Goal: Task Accomplishment & Management: Use online tool/utility

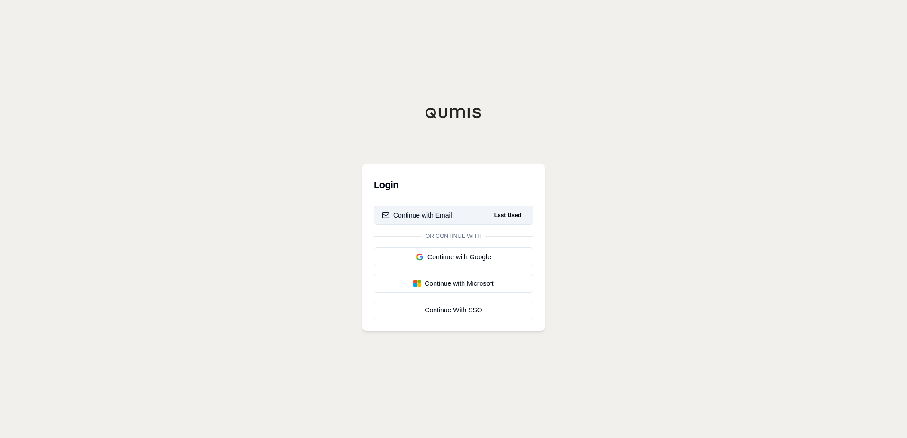
click at [430, 215] on div "Continue with Email" at bounding box center [417, 215] width 70 height 9
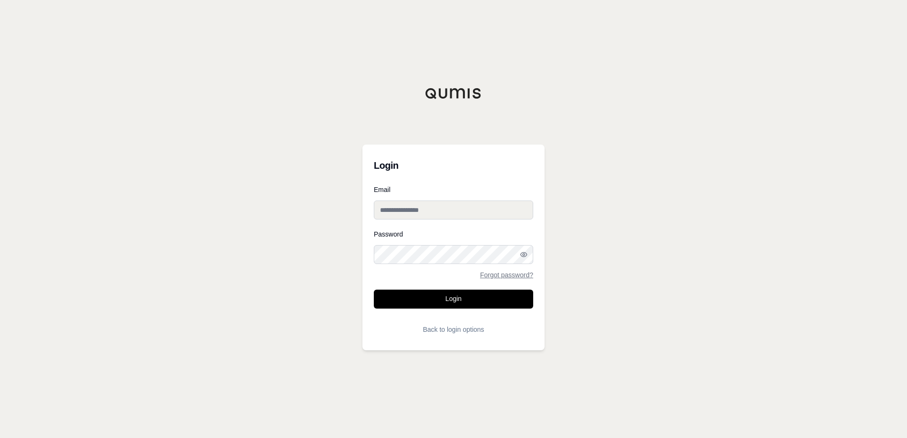
type input "**********"
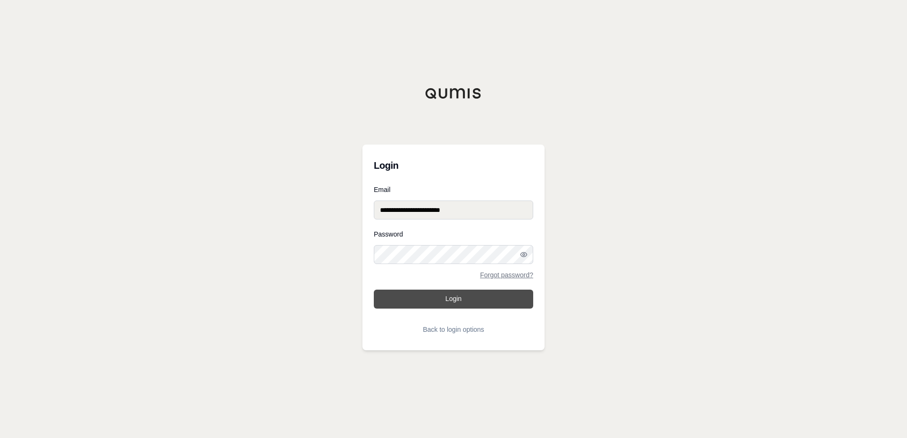
click at [458, 296] on button "Login" at bounding box center [453, 299] width 159 height 19
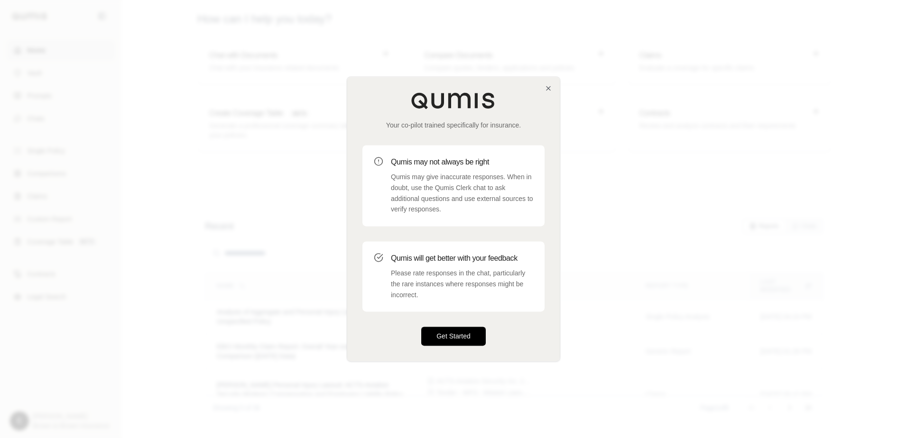
click at [467, 335] on button "Get Started" at bounding box center [453, 336] width 65 height 19
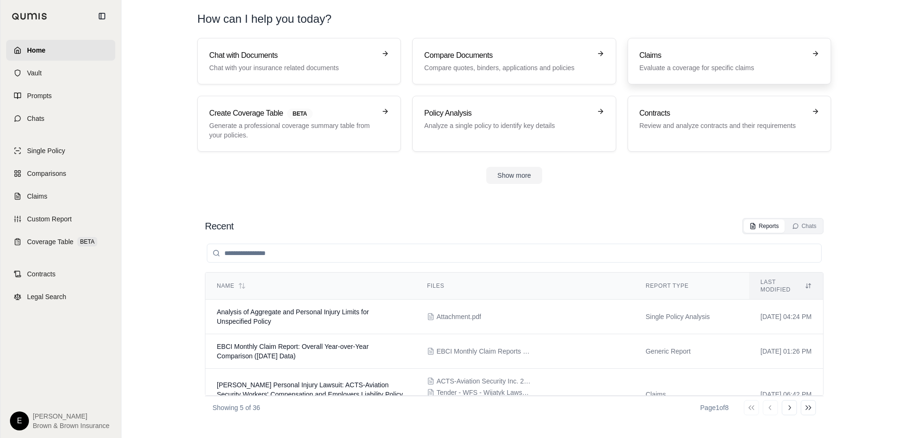
click at [705, 61] on div "Claims Evaluate a coverage for specific claims" at bounding box center [723, 61] width 167 height 23
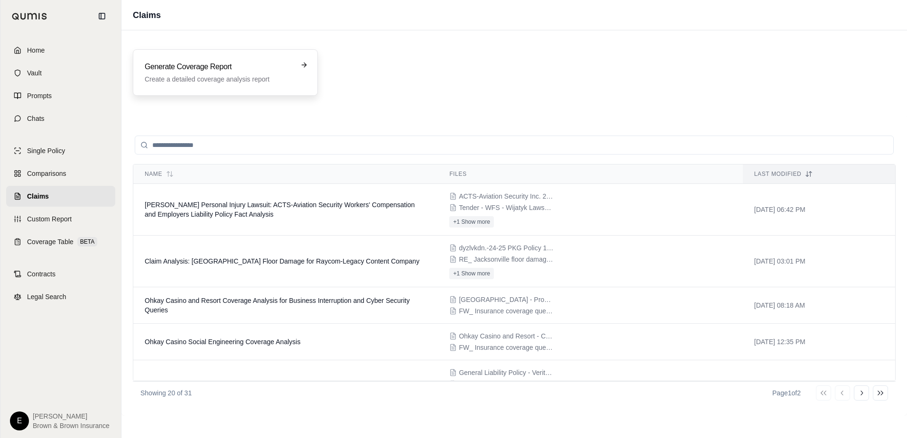
click at [195, 75] on p "Create a detailed coverage analysis report" at bounding box center [219, 78] width 148 height 9
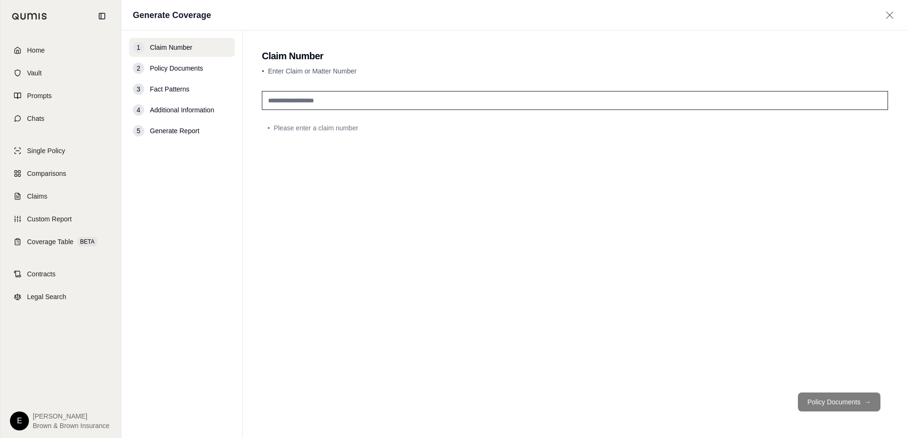
click at [279, 99] on input "text" at bounding box center [575, 100] width 626 height 19
type input "*****"
click at [190, 65] on span "Policy Documents" at bounding box center [176, 68] width 53 height 9
click at [848, 402] on button "Policy Documents →" at bounding box center [839, 402] width 83 height 19
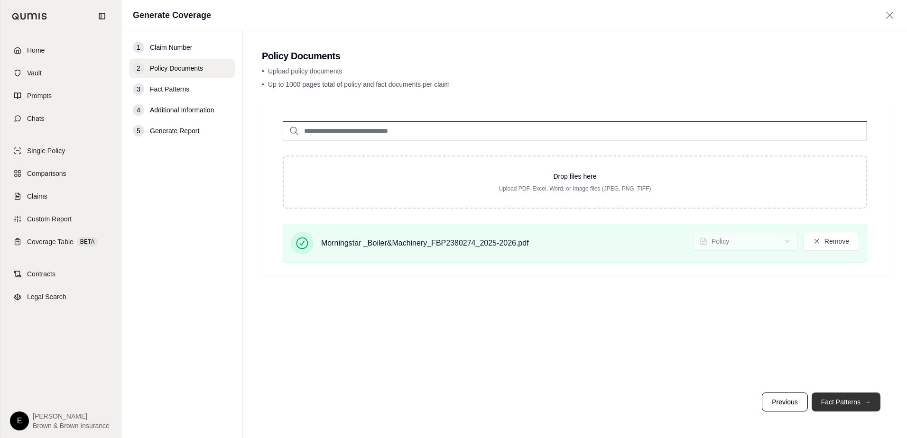
click at [851, 402] on button "Fact Patterns →" at bounding box center [846, 402] width 69 height 19
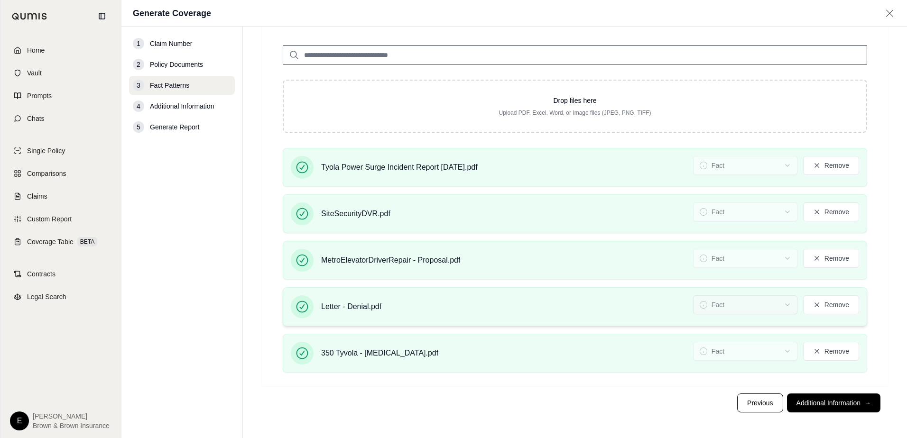
scroll to position [60, 0]
click at [818, 404] on button "Additional Information →" at bounding box center [833, 402] width 93 height 19
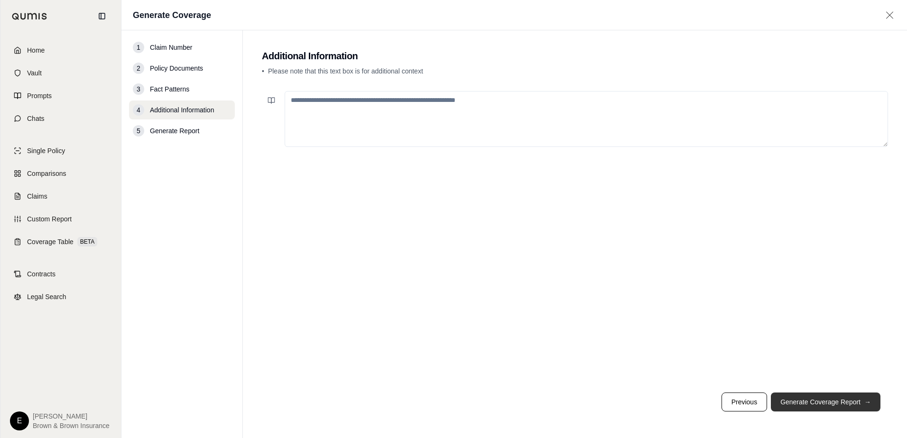
click at [818, 404] on button "Generate Coverage Report →" at bounding box center [826, 402] width 110 height 19
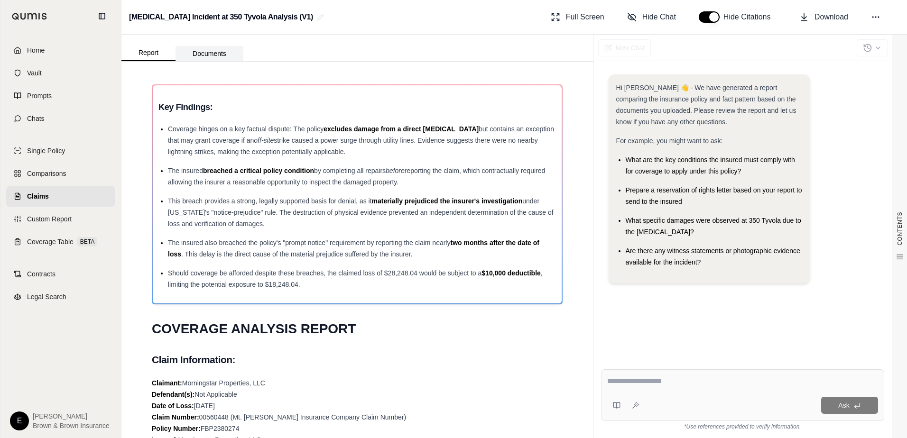
click at [207, 54] on button "Documents" at bounding box center [210, 53] width 68 height 15
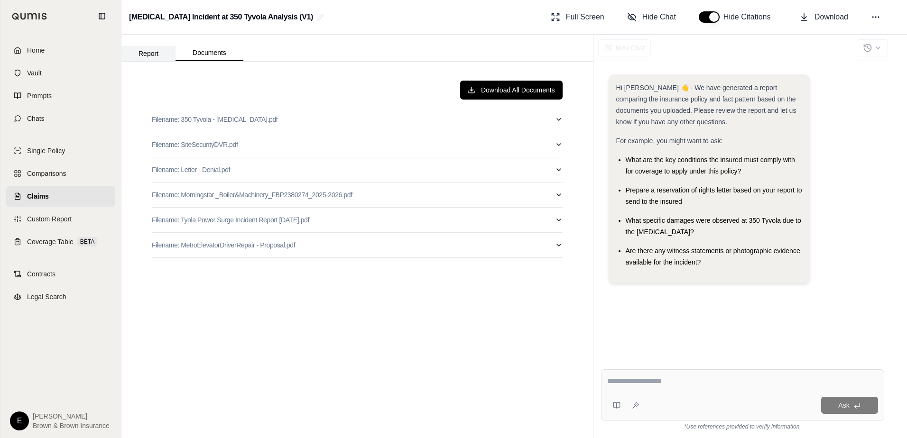
click at [152, 56] on button "Report" at bounding box center [148, 53] width 54 height 15
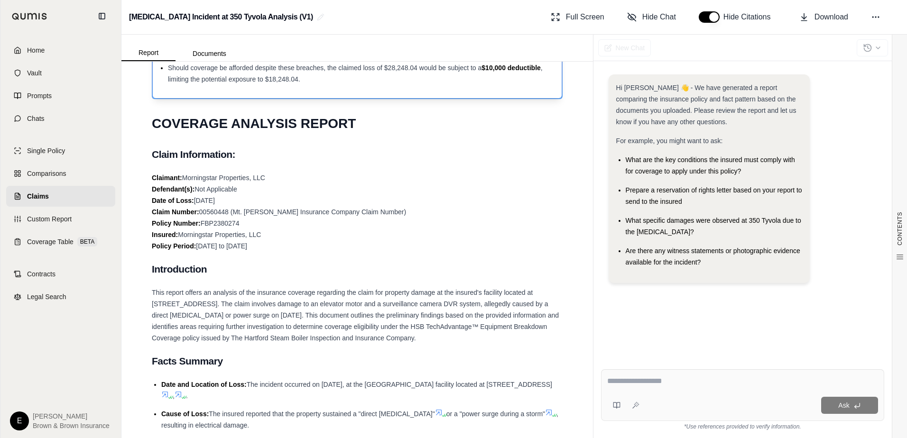
scroll to position [190, 0]
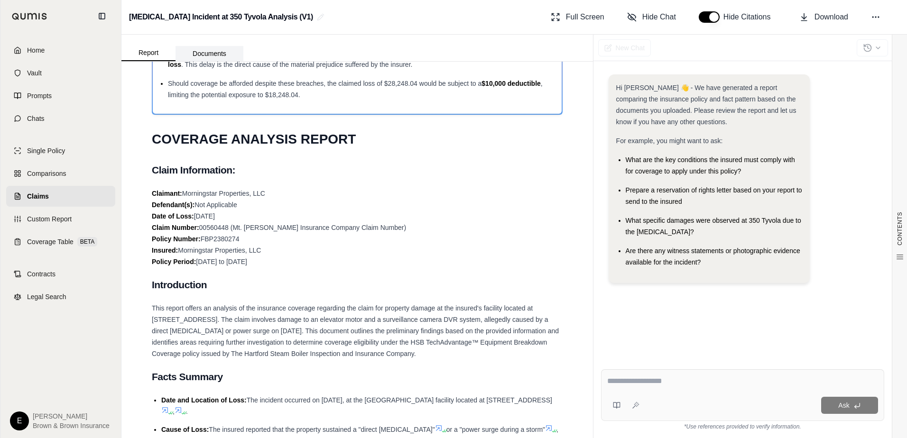
click at [206, 56] on button "Documents" at bounding box center [210, 53] width 68 height 15
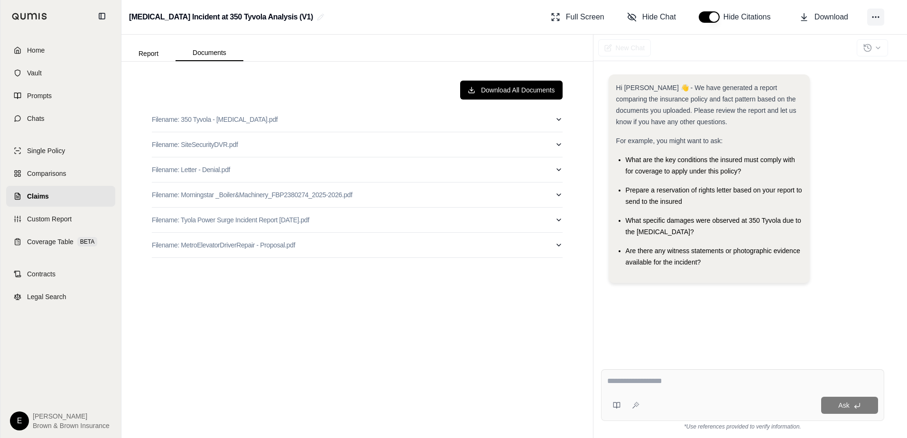
click at [876, 18] on circle at bounding box center [875, 17] width 1 height 1
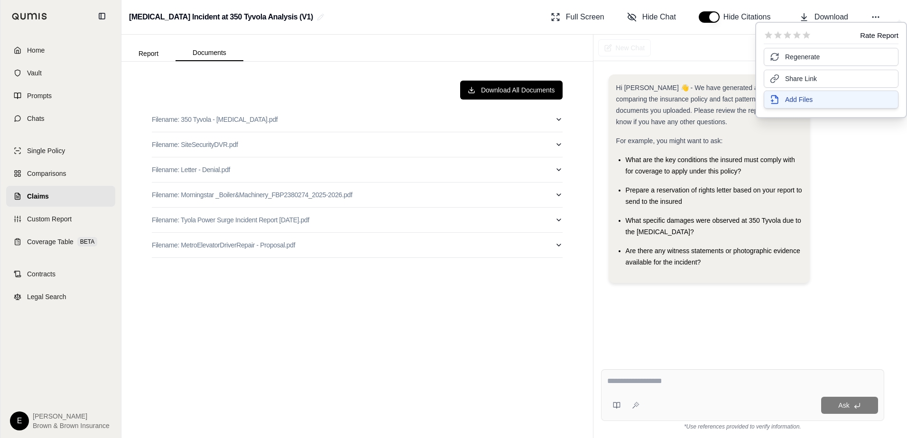
click at [792, 98] on span "Add Files" at bounding box center [799, 99] width 28 height 9
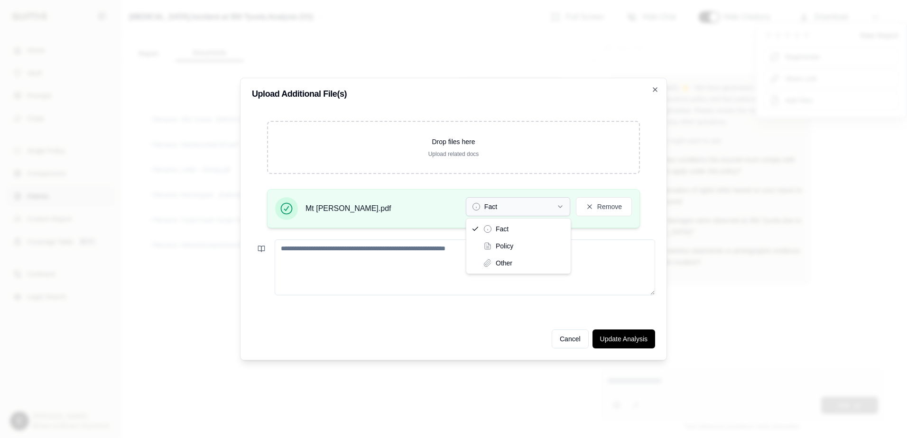
click at [560, 205] on icon "button" at bounding box center [561, 207] width 8 height 8
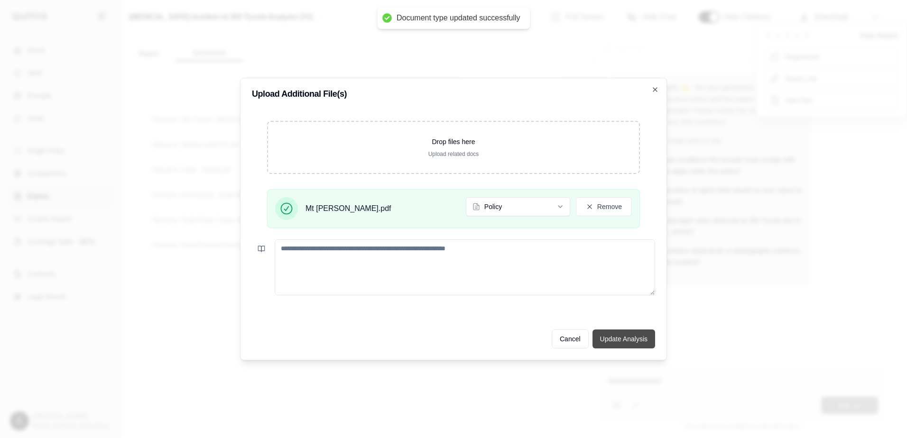
click at [614, 338] on button "Update Analysis" at bounding box center [624, 339] width 63 height 19
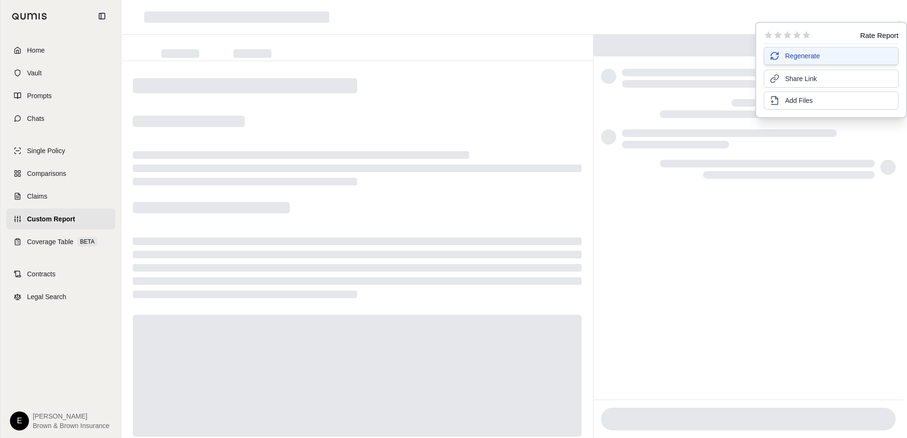
click at [810, 56] on span "Regenerate" at bounding box center [802, 55] width 35 height 9
click at [795, 55] on span "Regenerate" at bounding box center [802, 55] width 35 height 9
click at [821, 57] on button "Regenerate" at bounding box center [831, 56] width 135 height 18
click at [406, 131] on div at bounding box center [357, 263] width 472 height 404
click at [809, 60] on span "Regenerate" at bounding box center [802, 55] width 35 height 9
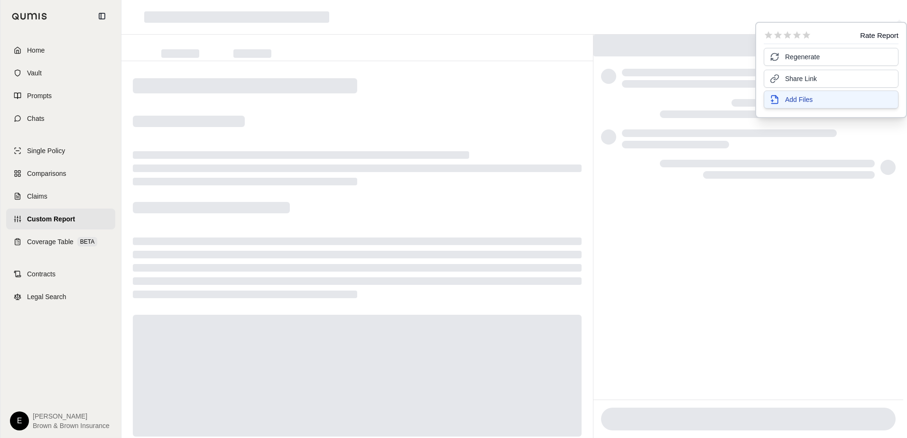
click at [804, 99] on span "Add Files" at bounding box center [799, 99] width 28 height 9
click at [812, 53] on span "Regenerate" at bounding box center [802, 55] width 35 height 9
click at [346, 165] on div at bounding box center [357, 169] width 449 height 8
click at [30, 52] on span "Home" at bounding box center [36, 50] width 18 height 9
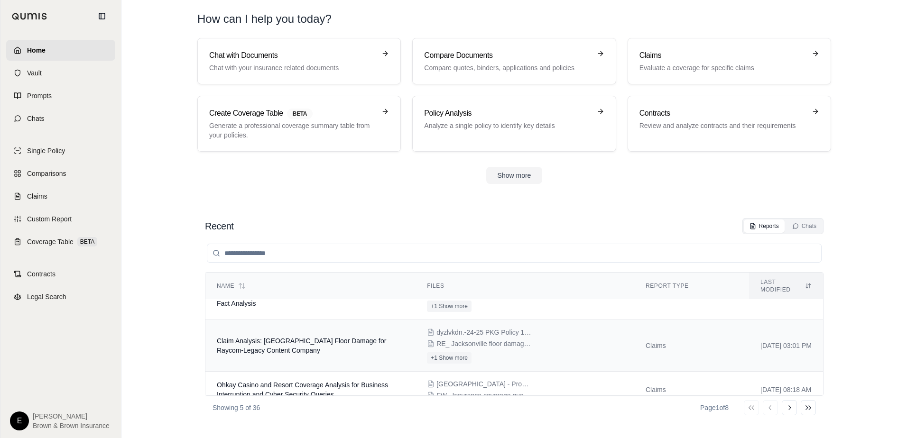
scroll to position [105, 0]
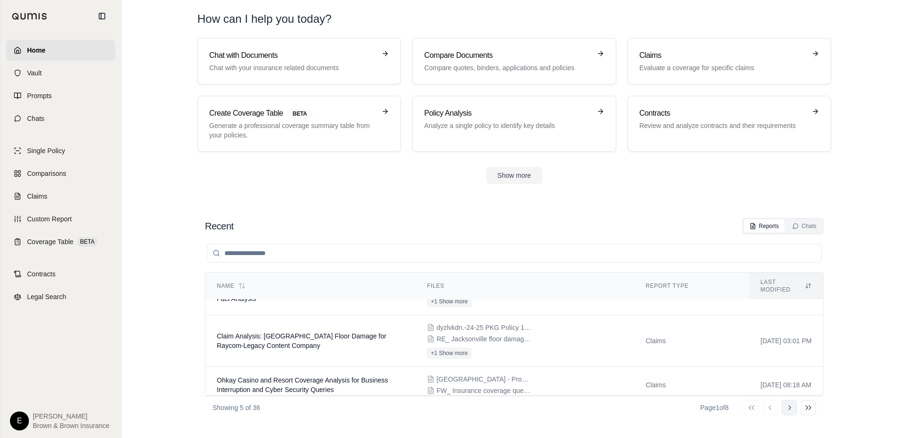
click at [787, 408] on icon at bounding box center [790, 408] width 8 height 8
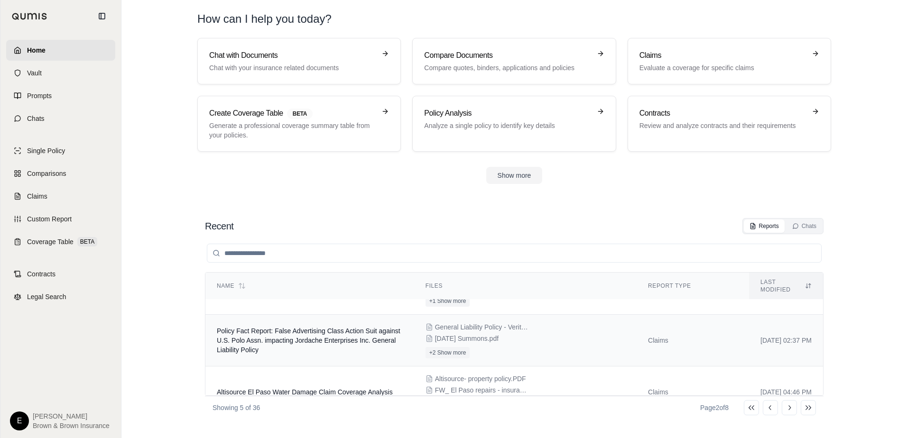
scroll to position [122, 0]
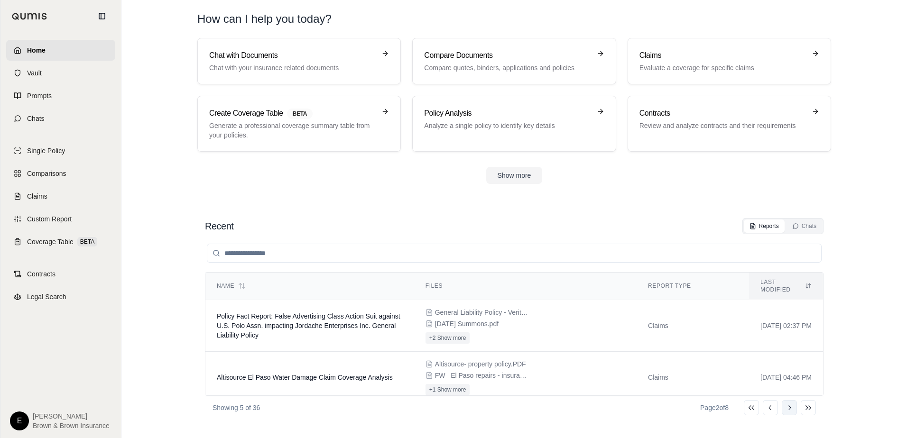
click at [795, 410] on button "Go to next page" at bounding box center [789, 407] width 15 height 15
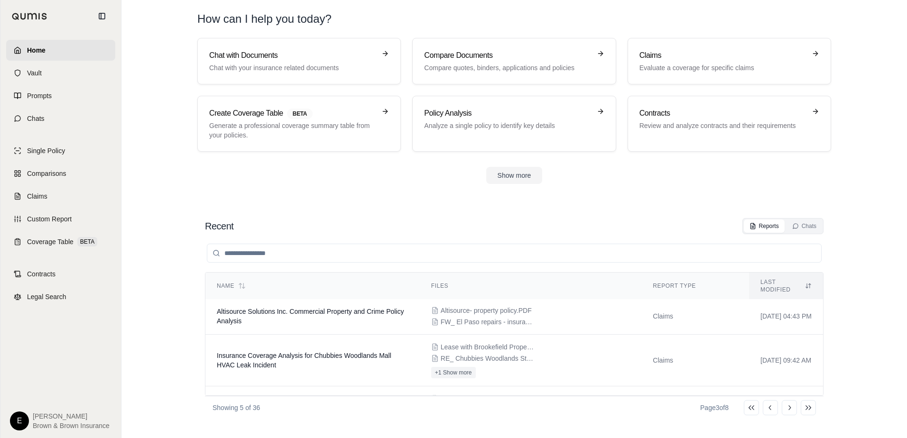
scroll to position [0, 0]
click at [791, 408] on icon at bounding box center [790, 408] width 8 height 8
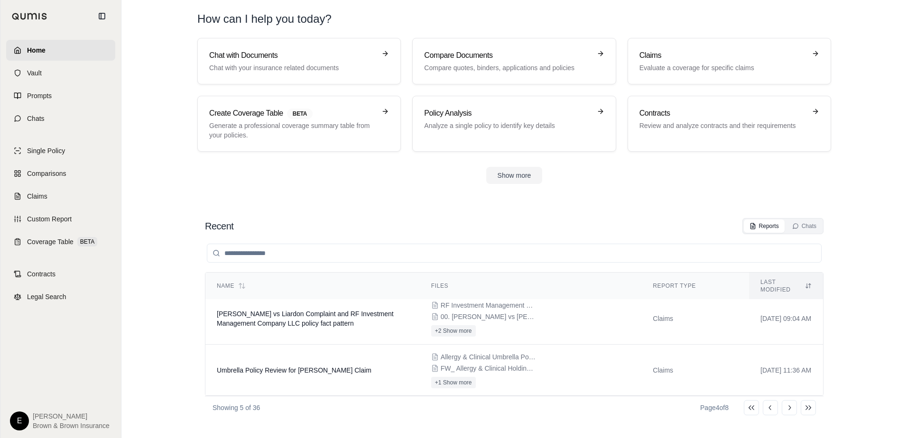
scroll to position [139, 0]
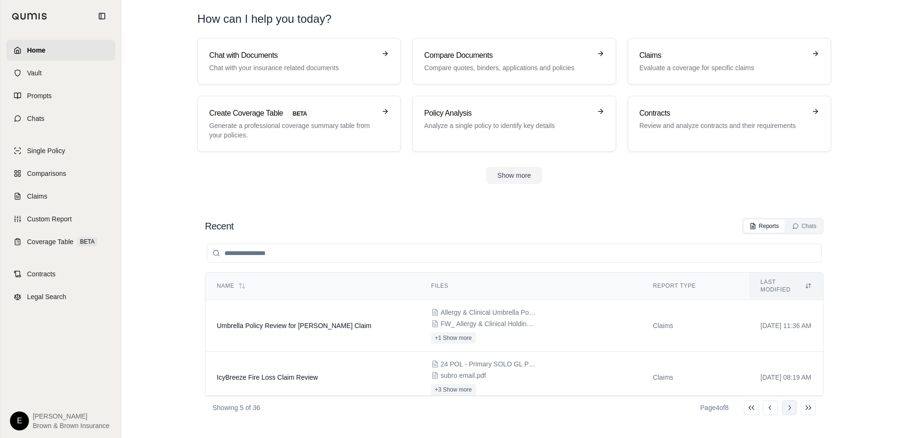
click at [790, 410] on icon at bounding box center [790, 408] width 8 height 8
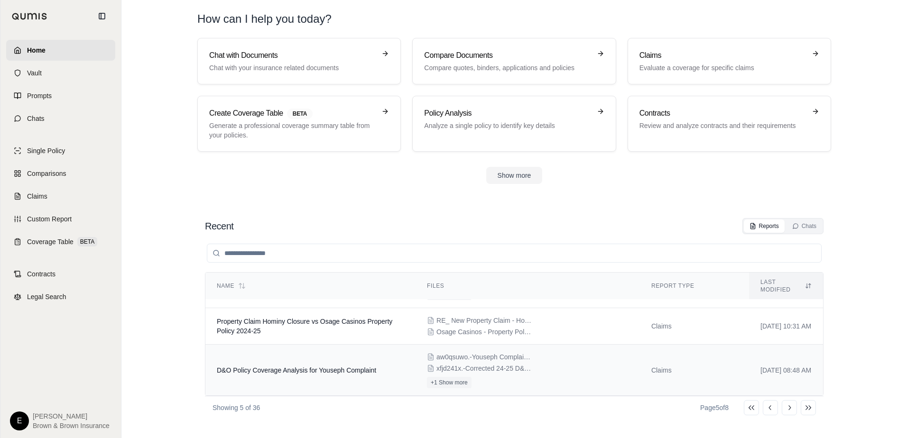
scroll to position [124, 0]
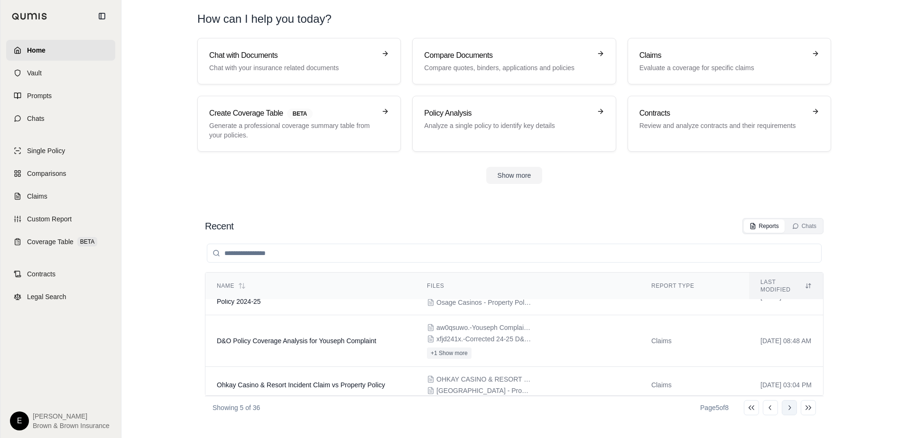
click at [788, 407] on icon at bounding box center [790, 408] width 8 height 8
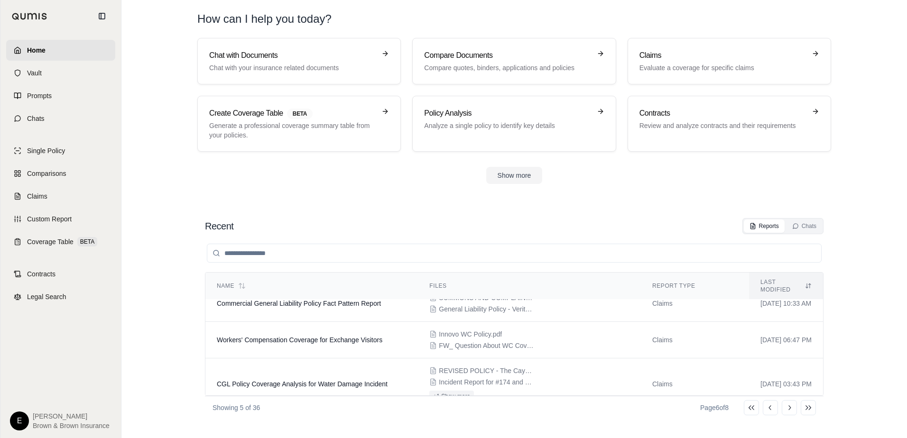
scroll to position [0, 0]
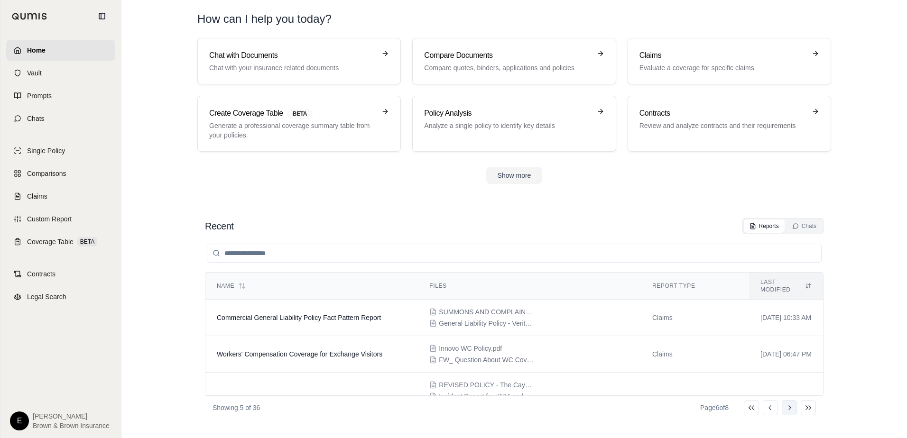
click at [786, 406] on icon at bounding box center [790, 408] width 8 height 8
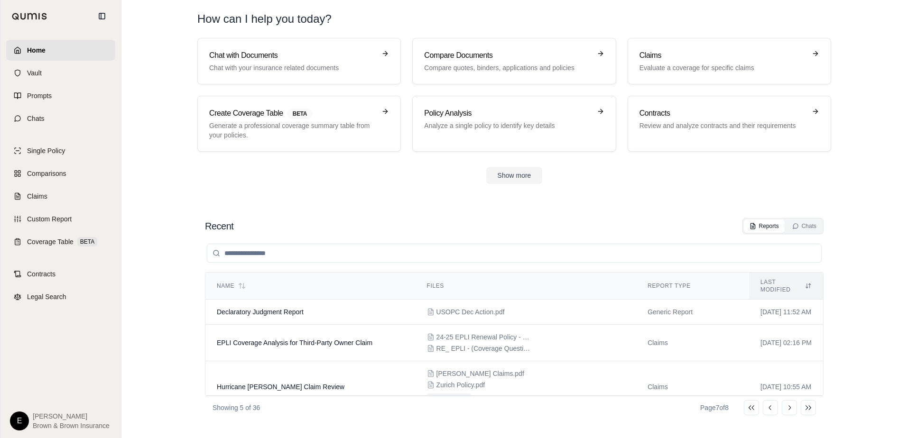
click at [266, 250] on input "search" at bounding box center [514, 253] width 615 height 19
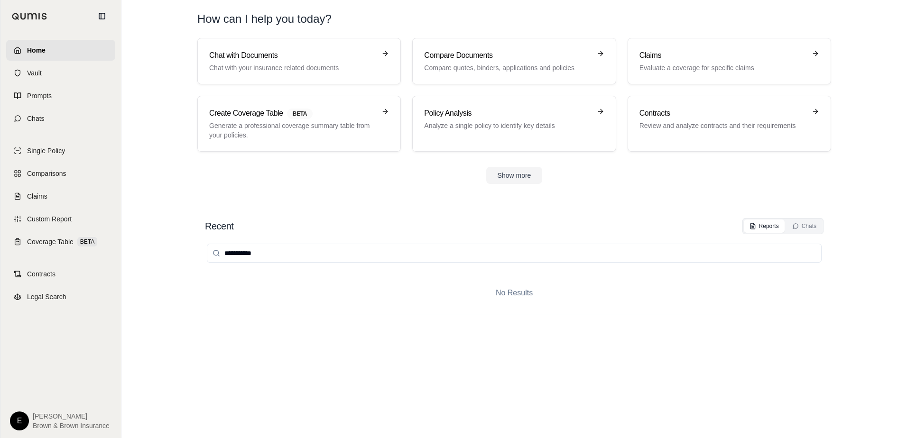
type input "**********"
click at [30, 53] on span "Home" at bounding box center [36, 50] width 19 height 9
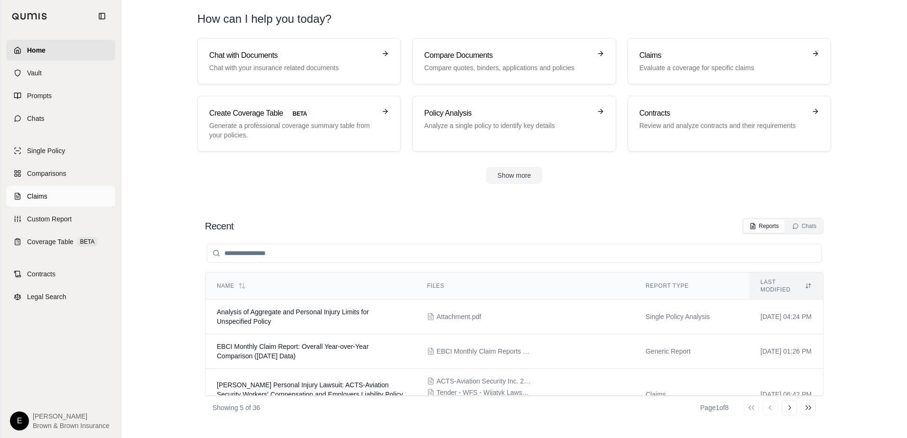
click at [34, 196] on span "Claims" at bounding box center [37, 196] width 20 height 9
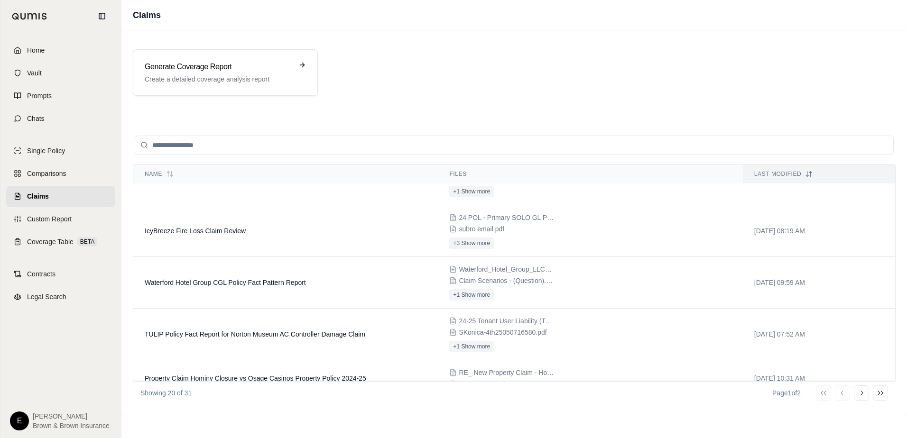
scroll to position [746, 0]
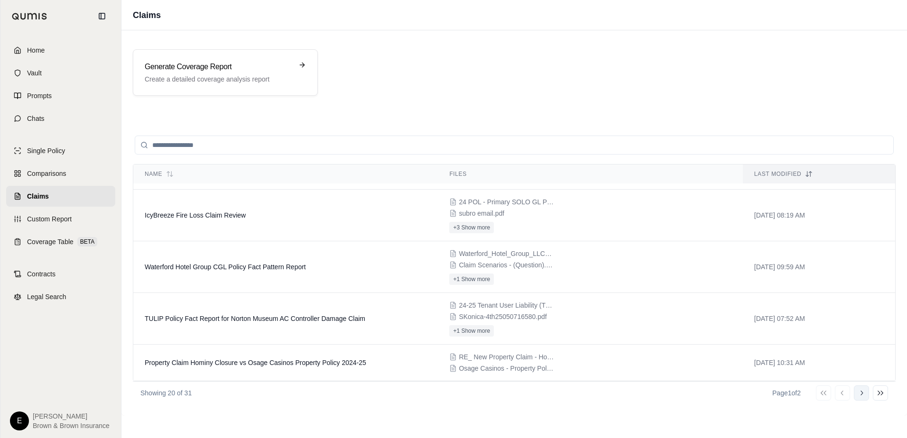
click at [864, 394] on icon at bounding box center [862, 394] width 8 height 8
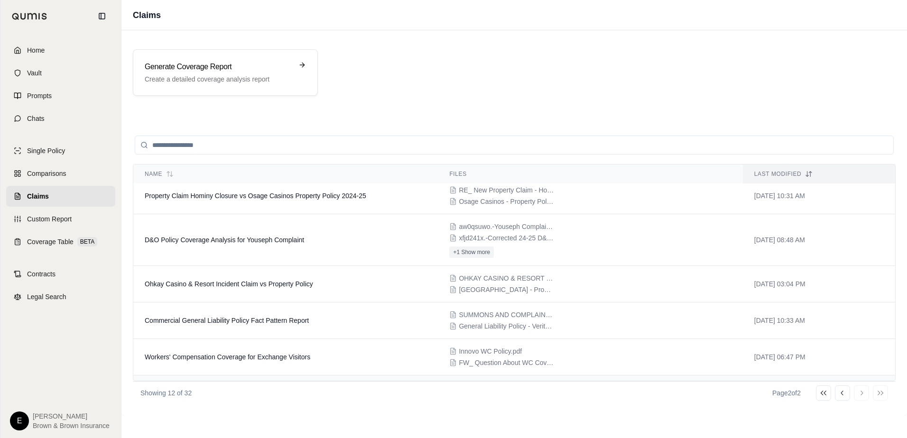
scroll to position [0, 0]
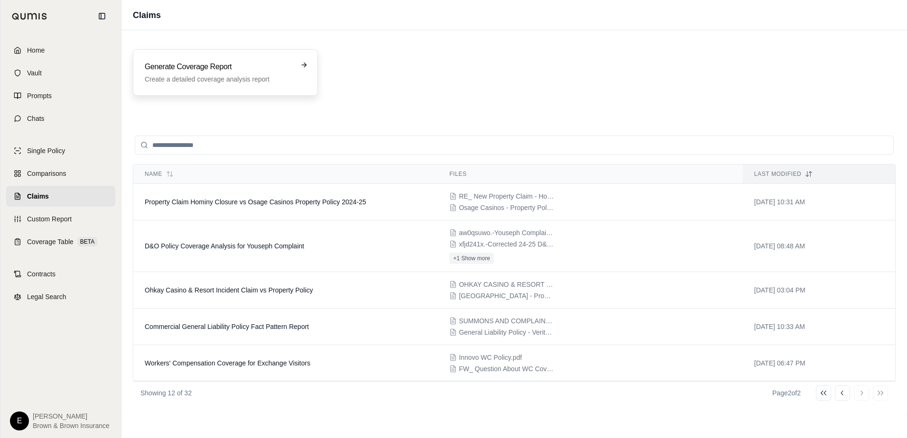
click at [200, 74] on p "Create a detailed coverage analysis report" at bounding box center [219, 78] width 148 height 9
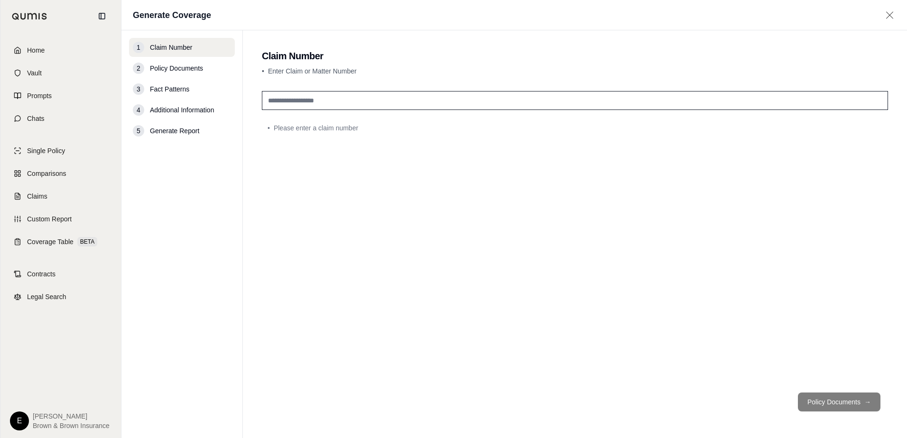
click at [167, 69] on span "Policy Documents" at bounding box center [176, 68] width 53 height 9
click at [839, 403] on footer "Policy Documents →" at bounding box center [575, 402] width 626 height 34
click at [297, 102] on input "text" at bounding box center [575, 100] width 626 height 19
type input "***"
click at [848, 400] on button "Policy Documents →" at bounding box center [839, 402] width 83 height 19
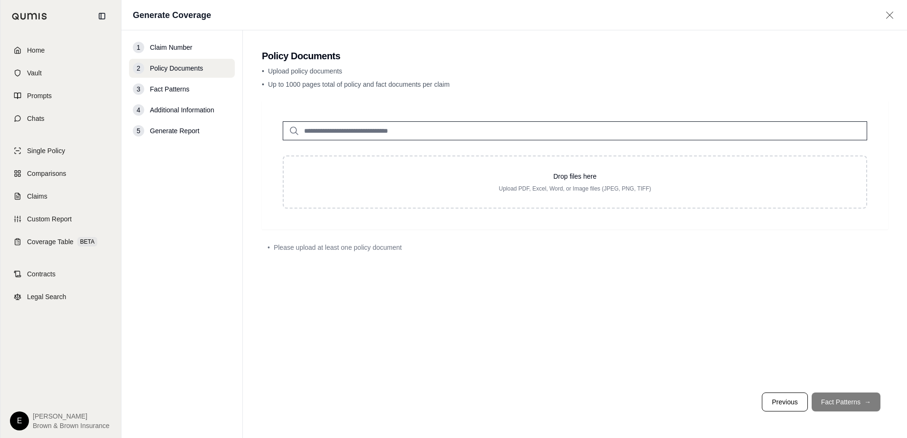
click at [366, 129] on input "search" at bounding box center [575, 130] width 585 height 19
click at [42, 69] on link "Vault" at bounding box center [60, 73] width 109 height 21
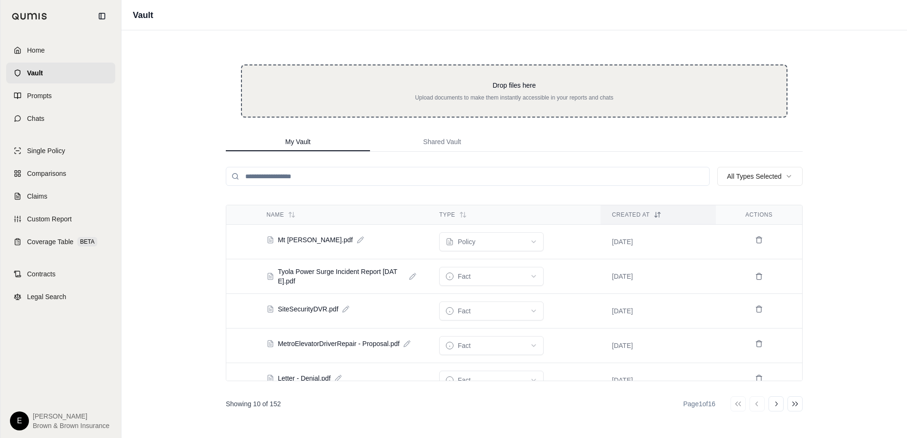
drag, startPoint x: 310, startPoint y: 241, endPoint x: 512, endPoint y: 78, distance: 260.1
click at [512, 78] on div "Drop files here Upload documents to make them instantly accessible in your repo…" at bounding box center [514, 234] width 607 height 408
drag, startPoint x: 269, startPoint y: 241, endPoint x: 509, endPoint y: 78, distance: 289.0
click at [509, 78] on div "Drop files here Upload documents to make them instantly accessible in your repo…" at bounding box center [514, 234] width 607 height 408
drag, startPoint x: 305, startPoint y: 240, endPoint x: 510, endPoint y: 84, distance: 257.0
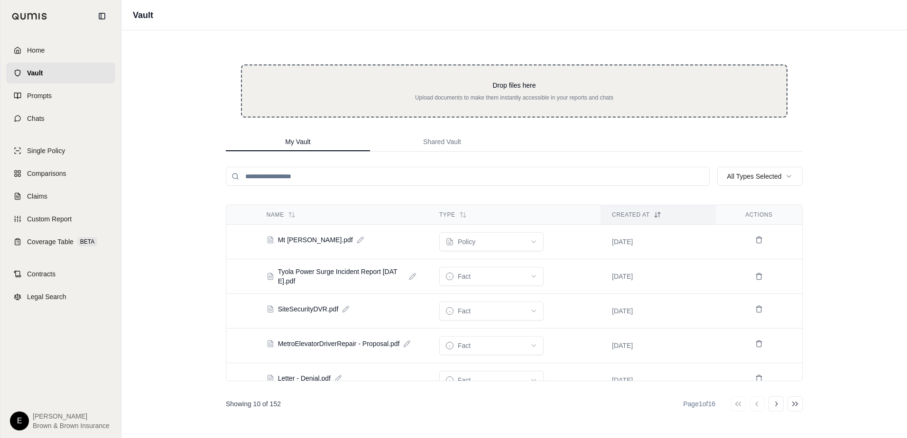
click at [510, 84] on div "Drop files here Upload documents to make them instantly accessible in your repo…" at bounding box center [514, 234] width 607 height 408
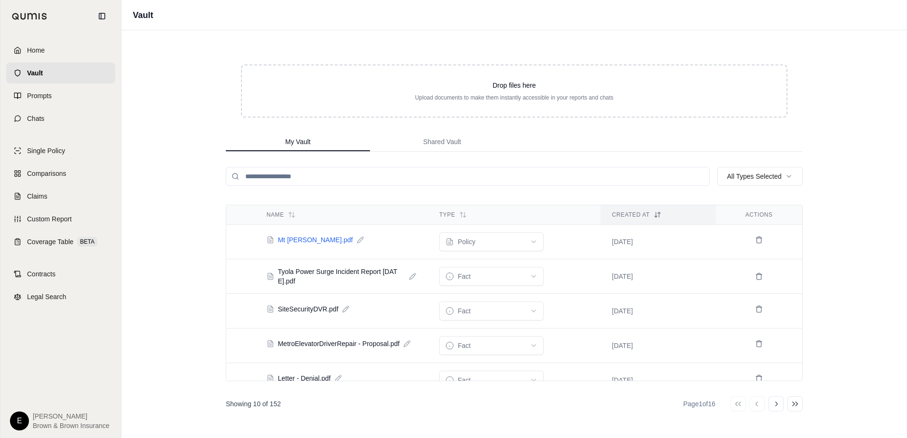
click at [281, 242] on span "Mt [PERSON_NAME].pdf" at bounding box center [315, 239] width 75 height 9
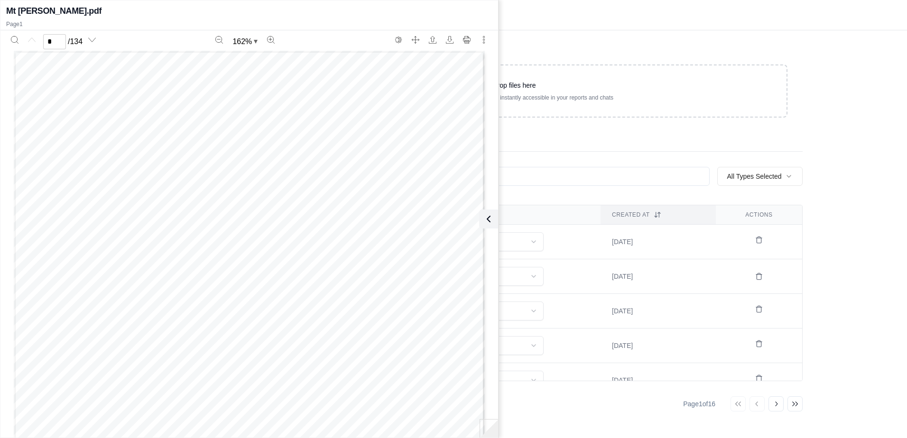
click at [615, 30] on div "Vault" at bounding box center [514, 15] width 786 height 30
click at [486, 216] on icon at bounding box center [486, 219] width 11 height 11
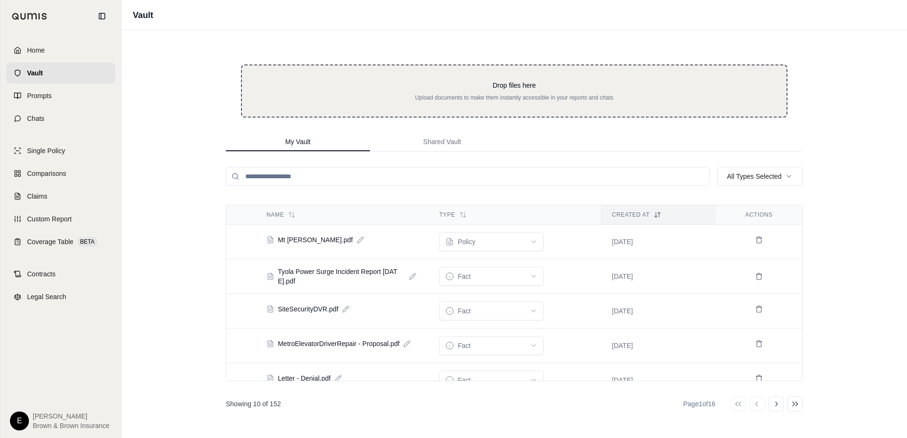
drag, startPoint x: 285, startPoint y: 240, endPoint x: 516, endPoint y: 89, distance: 276.2
click at [516, 89] on div "Drop files here Upload documents to make them instantly accessible in your repo…" at bounding box center [514, 234] width 607 height 408
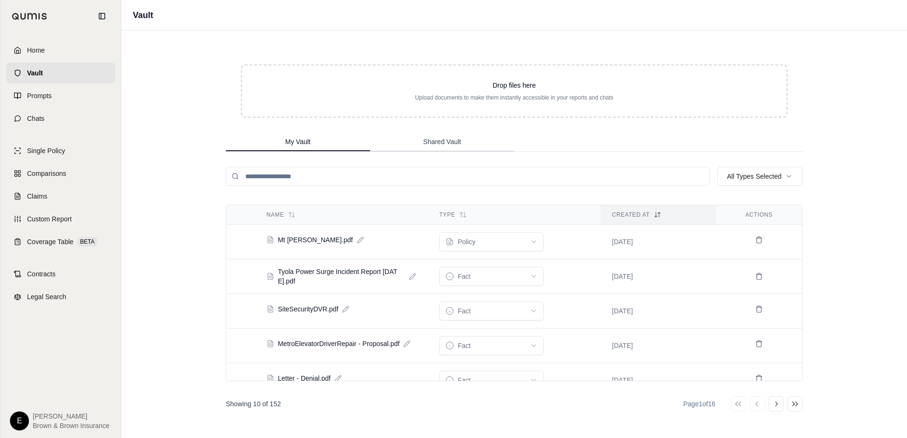
click at [441, 138] on span "Shared Vault" at bounding box center [442, 141] width 38 height 9
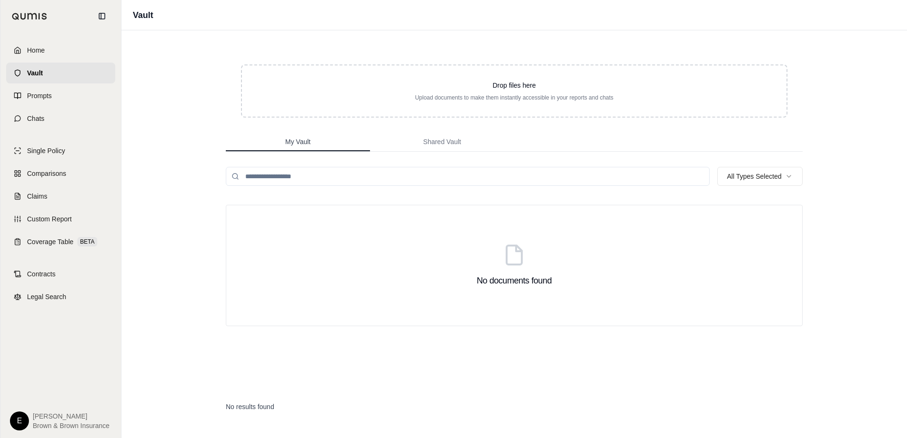
click at [306, 140] on span "My Vault" at bounding box center [297, 141] width 25 height 9
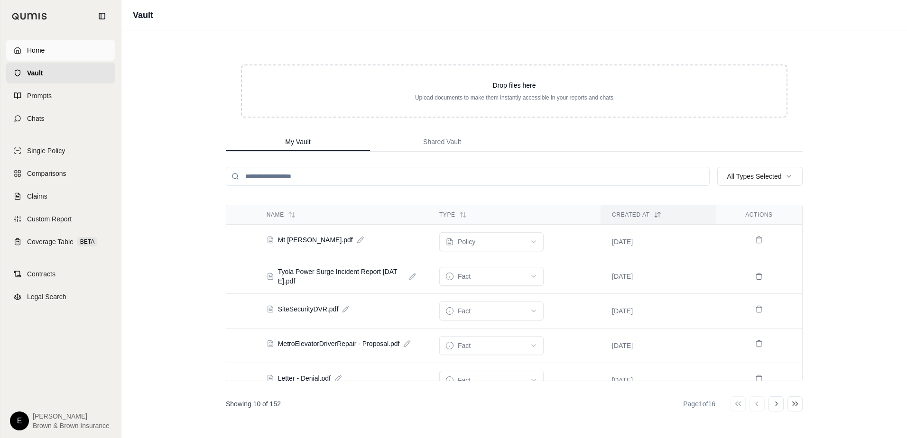
click at [33, 48] on span "Home" at bounding box center [36, 50] width 18 height 9
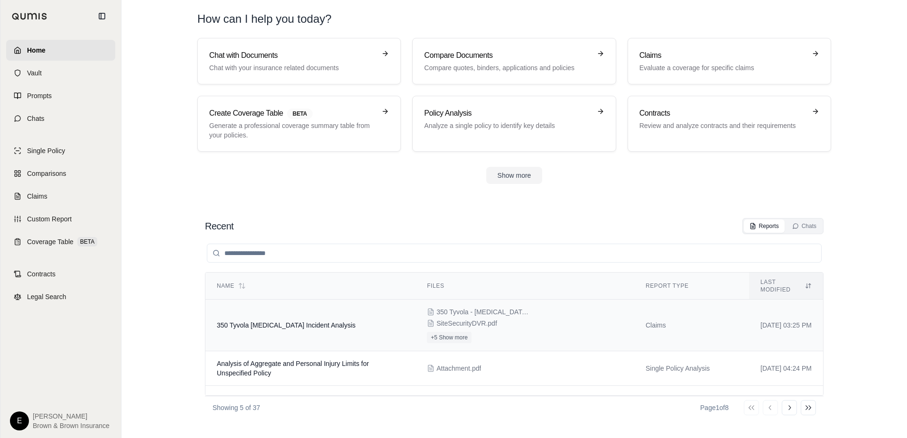
click at [285, 322] on span "350 Tyvola [MEDICAL_DATA] Incident Analysis" at bounding box center [286, 326] width 139 height 8
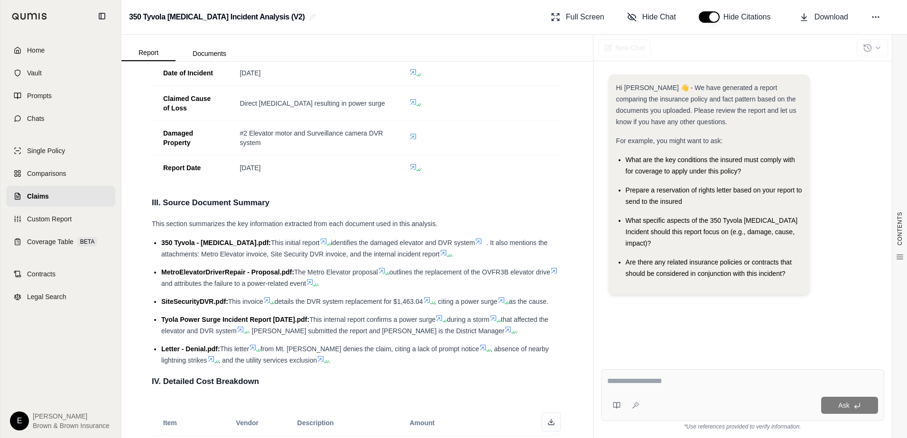
scroll to position [285, 0]
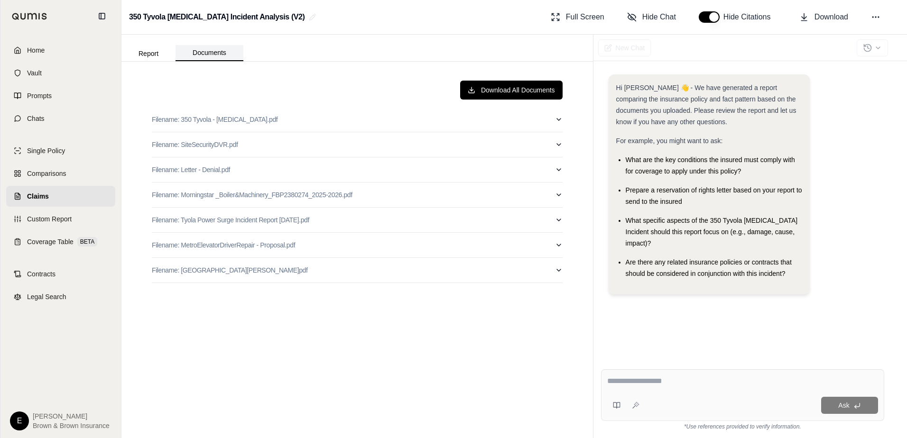
click at [213, 55] on button "Documents" at bounding box center [210, 53] width 68 height 16
click at [144, 53] on button "Report" at bounding box center [148, 53] width 54 height 15
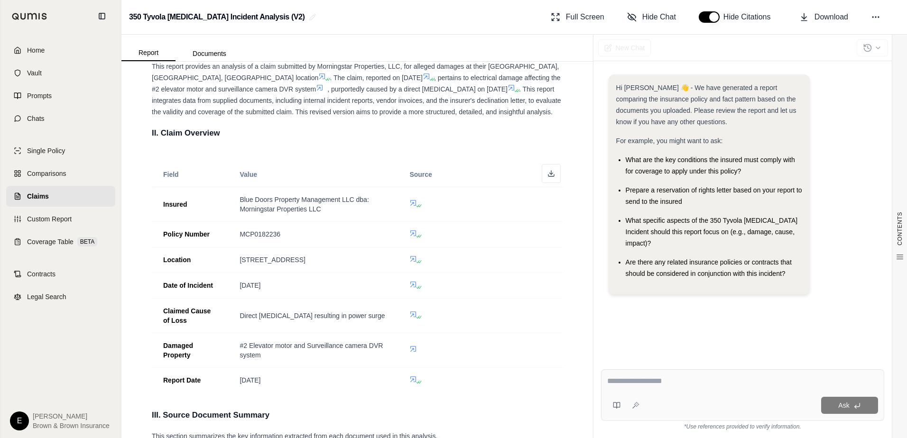
scroll to position [0, 0]
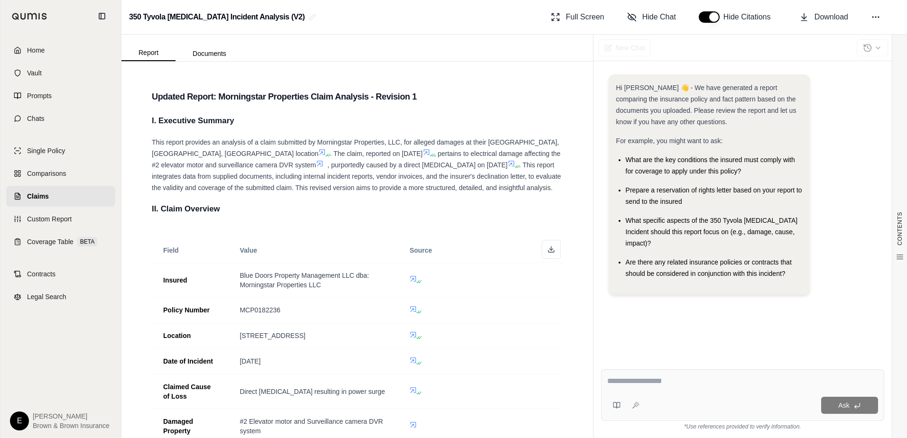
click at [673, 406] on div "Ask" at bounding box center [760, 405] width 235 height 17
click at [672, 397] on div "Ask" at bounding box center [742, 405] width 271 height 19
click at [641, 404] on button at bounding box center [635, 405] width 15 height 15
click at [689, 406] on div "Ask" at bounding box center [760, 405] width 235 height 17
click at [39, 44] on link "Home" at bounding box center [60, 50] width 109 height 21
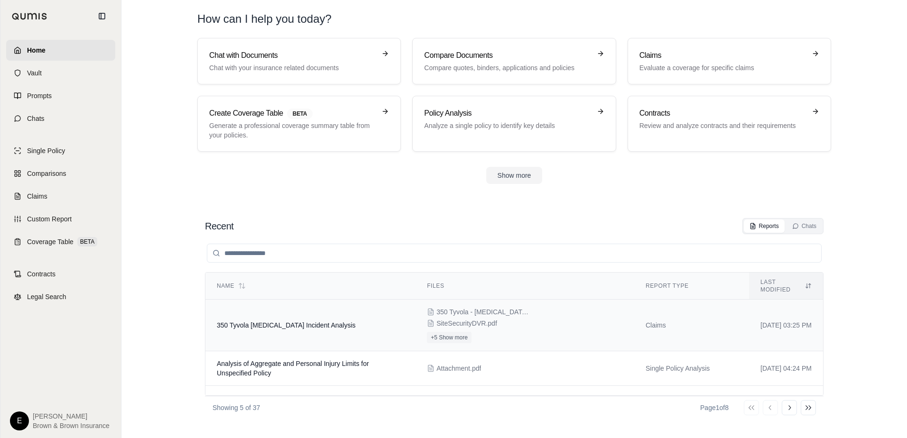
click at [280, 323] on td "350 Tyvola [MEDICAL_DATA] Incident Analysis" at bounding box center [310, 326] width 210 height 52
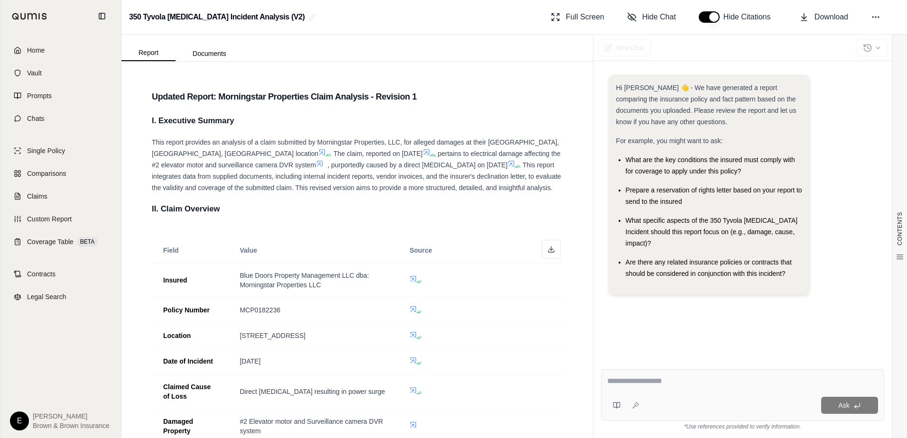
click at [619, 374] on div "Ask" at bounding box center [742, 396] width 283 height 52
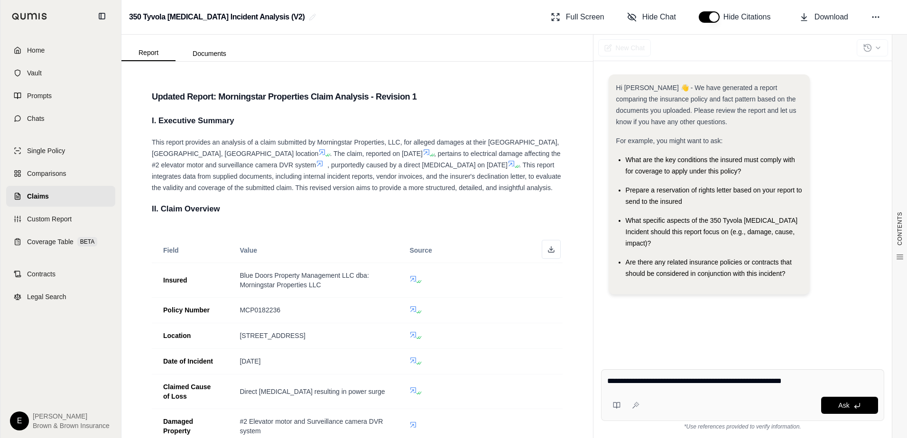
type textarea "**********"
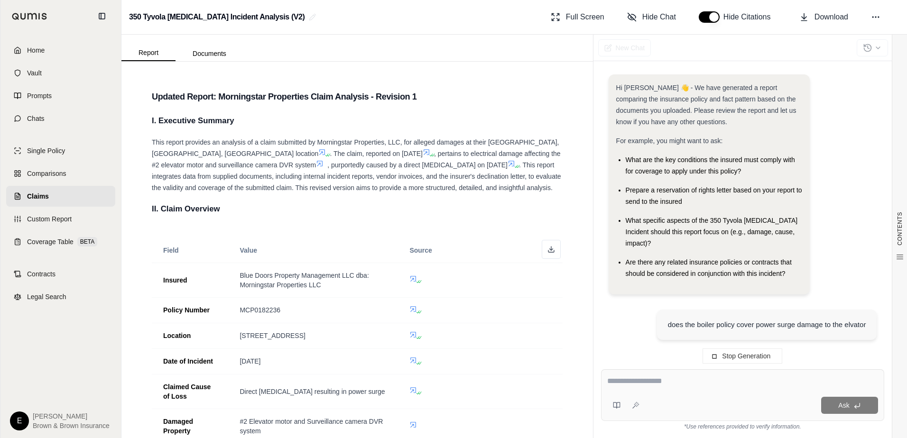
scroll to position [58, 0]
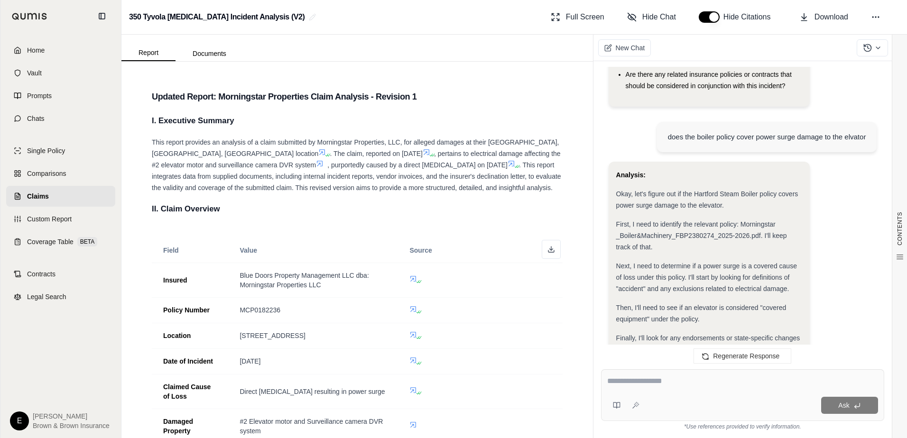
scroll to position [190, 0]
click at [563, 420] on div "CONTENTS Table of Contents Updated Report: Morningstar P... I. Executive Summar…" at bounding box center [357, 250] width 472 height 377
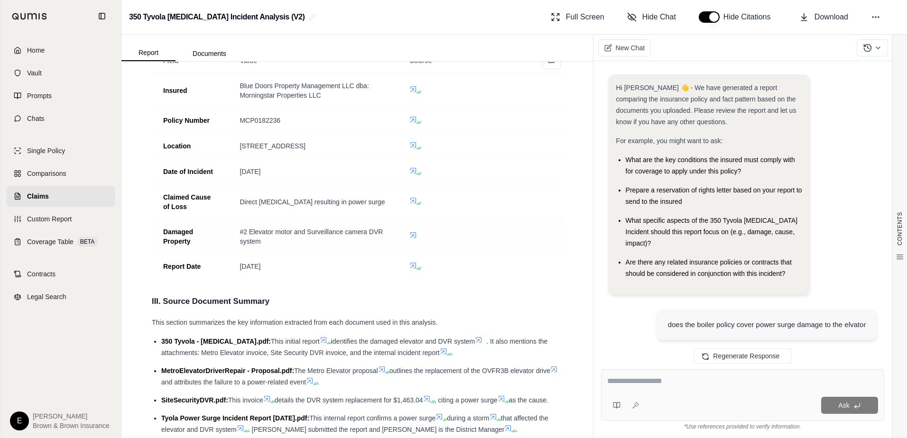
scroll to position [0, 0]
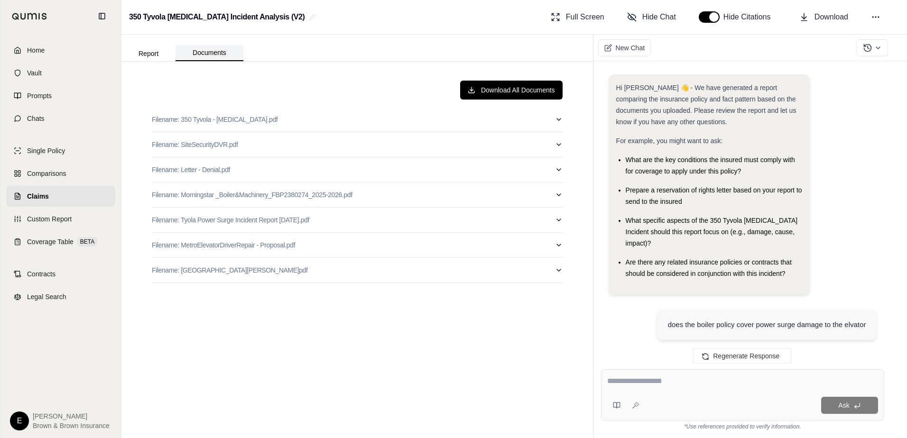
click at [212, 56] on button "Documents" at bounding box center [210, 53] width 68 height 16
